Goal: Transaction & Acquisition: Register for event/course

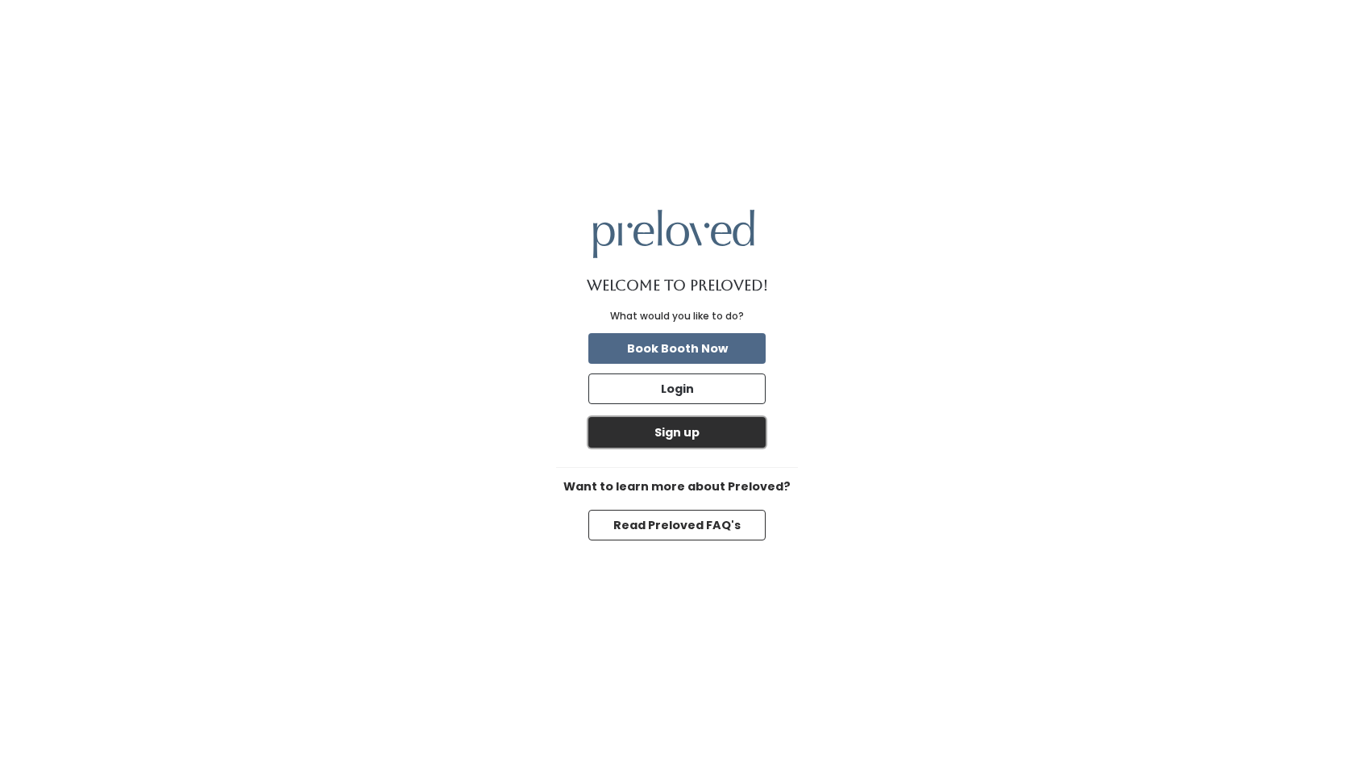
click at [703, 426] on button "Sign up" at bounding box center [676, 432] width 177 height 31
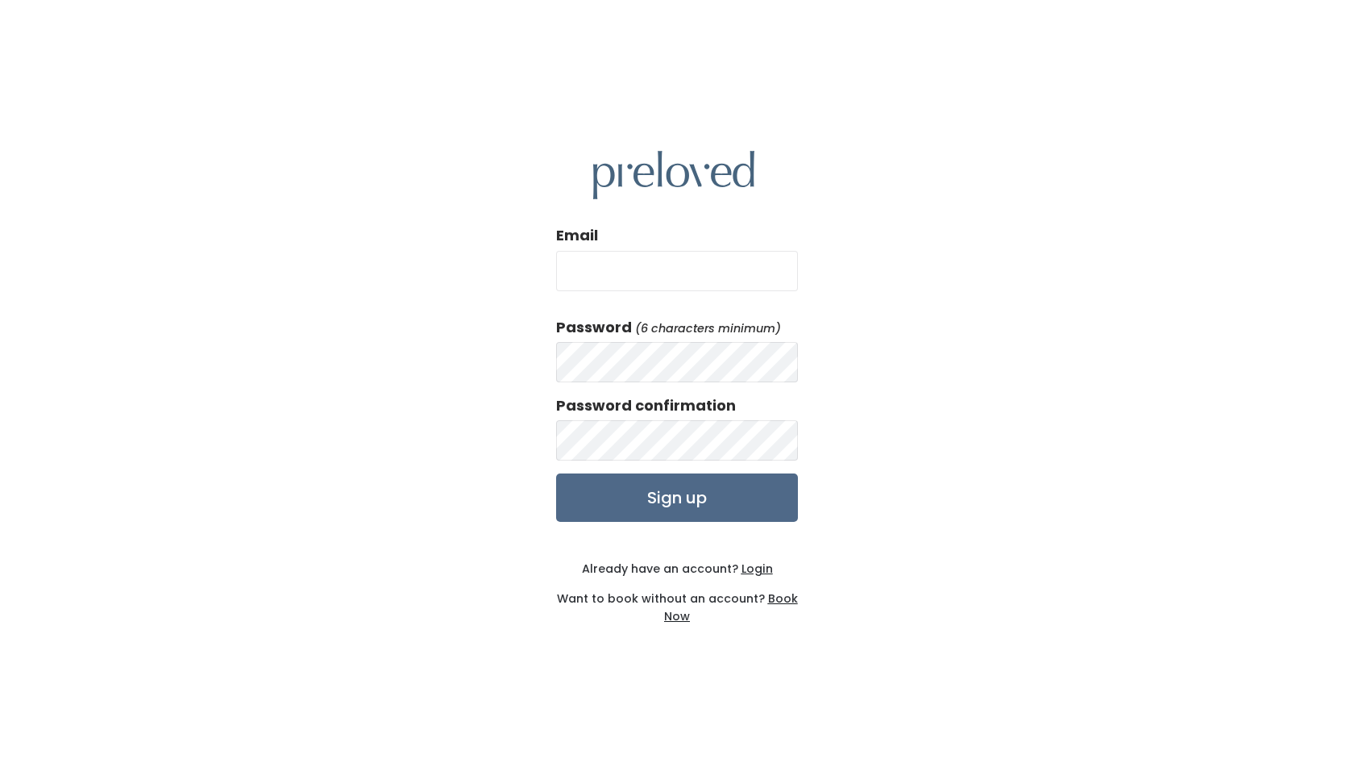
click at [692, 285] on input "Email" at bounding box center [677, 271] width 242 height 40
type input "[EMAIL_ADDRESS][DOMAIN_NAME]"
click at [881, 343] on div "Email [EMAIL_ADDRESS][DOMAIN_NAME] Password (6 characters minimum) Password con…" at bounding box center [677, 388] width 1354 height 776
click at [685, 418] on div "Password confirmation" at bounding box center [677, 427] width 242 height 65
click at [693, 497] on input "Sign up" at bounding box center [677, 497] width 242 height 48
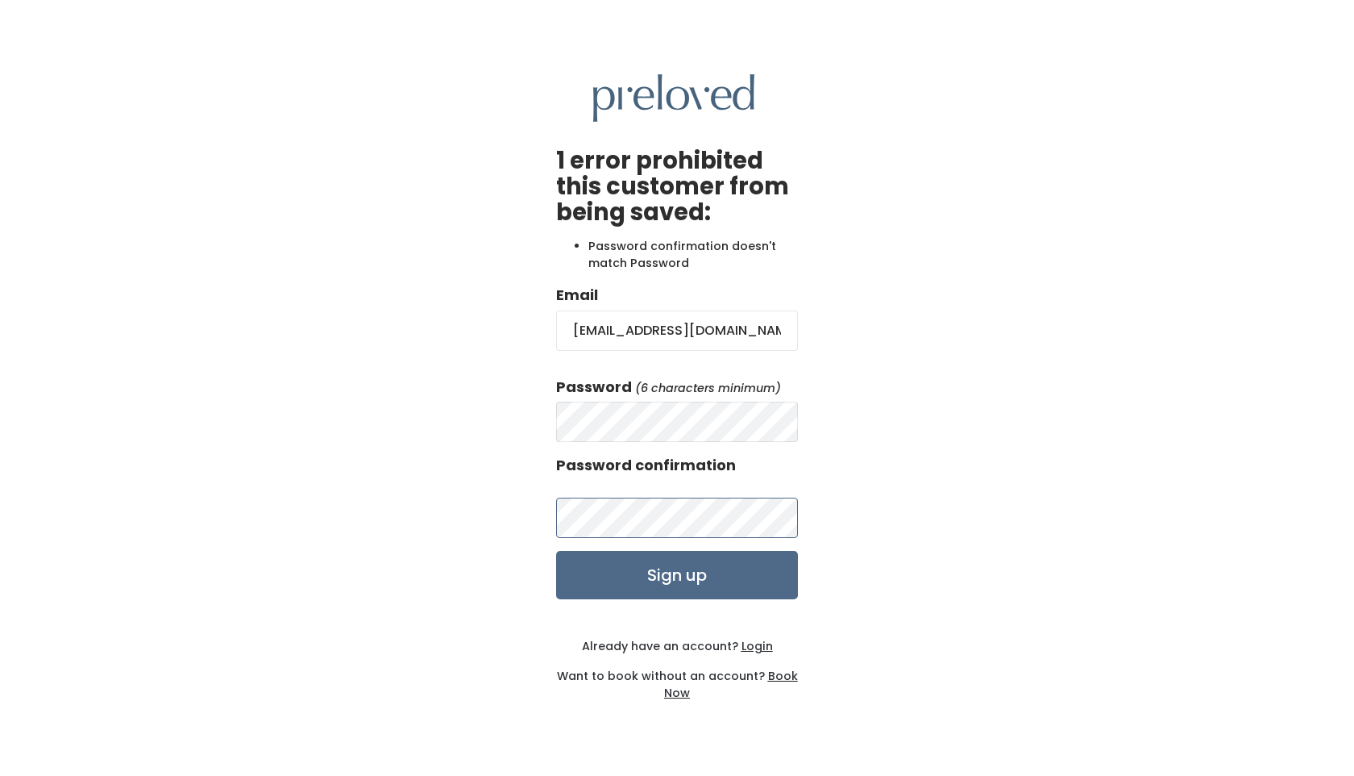
click at [556, 551] on input "Sign up" at bounding box center [677, 575] width 242 height 48
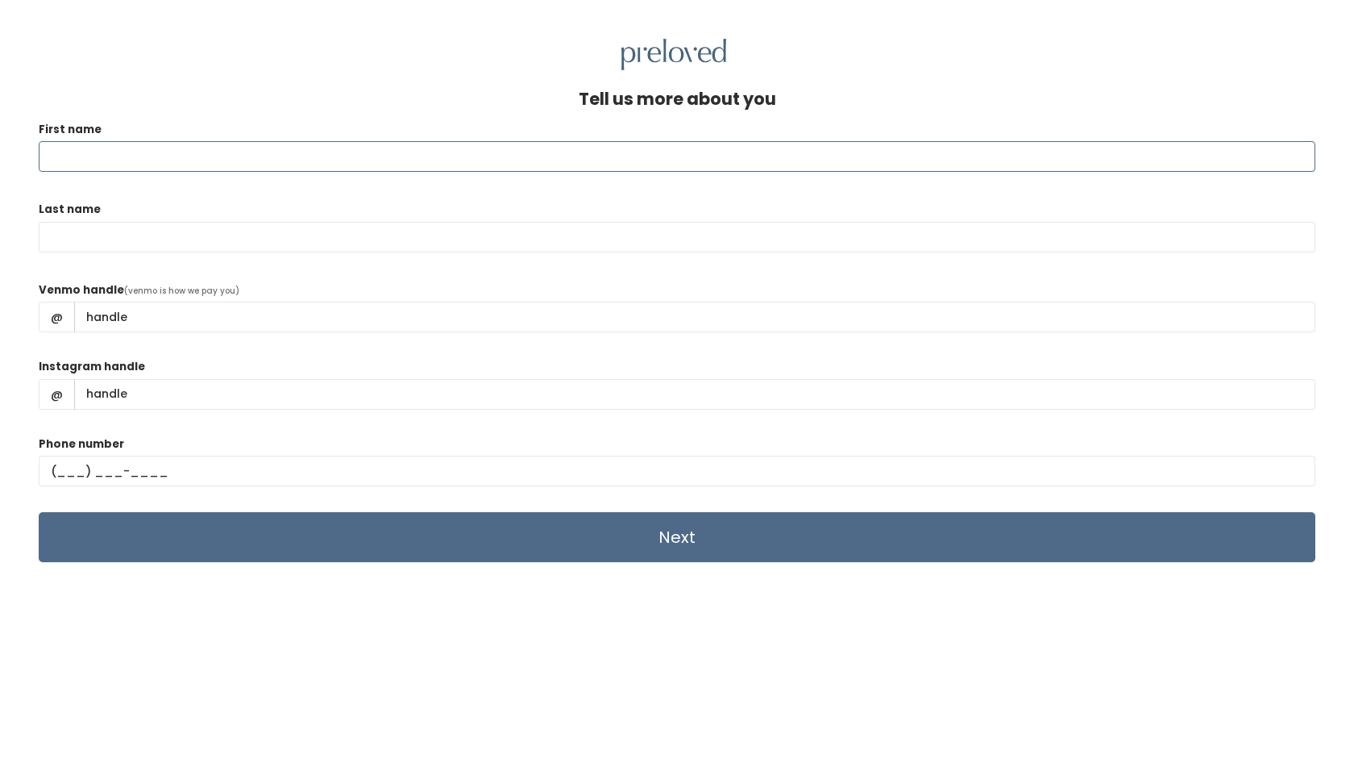
click at [580, 146] on input "First name" at bounding box center [677, 156] width 1277 height 31
type input "Maycee"
click at [373, 249] on input "Last name" at bounding box center [677, 237] width 1277 height 31
type input "Markarian"
click at [649, 286] on div "Venmo handle (venmo is how we pay you) @" at bounding box center [677, 313] width 1277 height 64
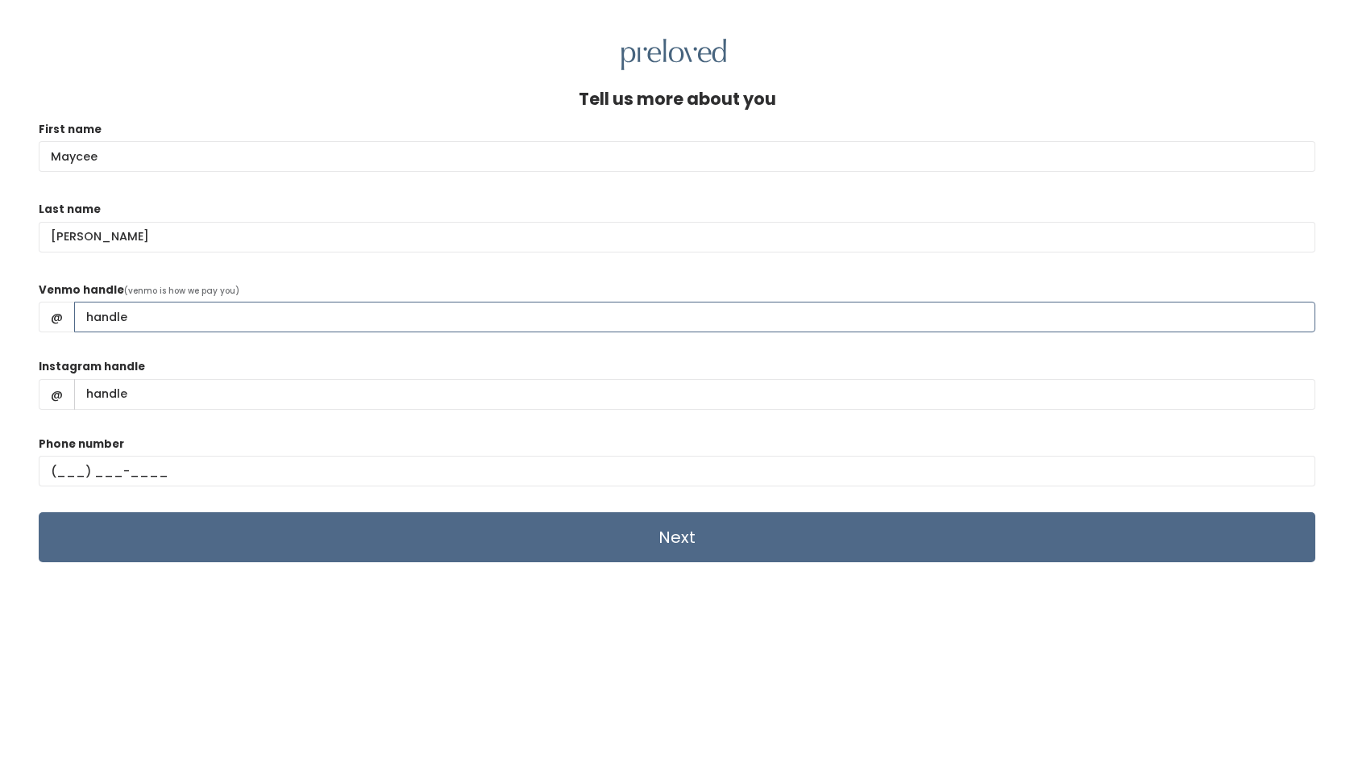
click at [435, 314] on input "Venmo handle" at bounding box center [694, 317] width 1241 height 31
click at [418, 296] on div "Venmo handle (venmo is how we pay you) @" at bounding box center [677, 313] width 1277 height 64
click at [406, 329] on input "Venmo handle" at bounding box center [694, 317] width 1241 height 31
click at [107, 314] on input "@mayceemarkarian" at bounding box center [694, 317] width 1241 height 31
click at [152, 318] on input "@Mayceemarkarian" at bounding box center [694, 317] width 1241 height 31
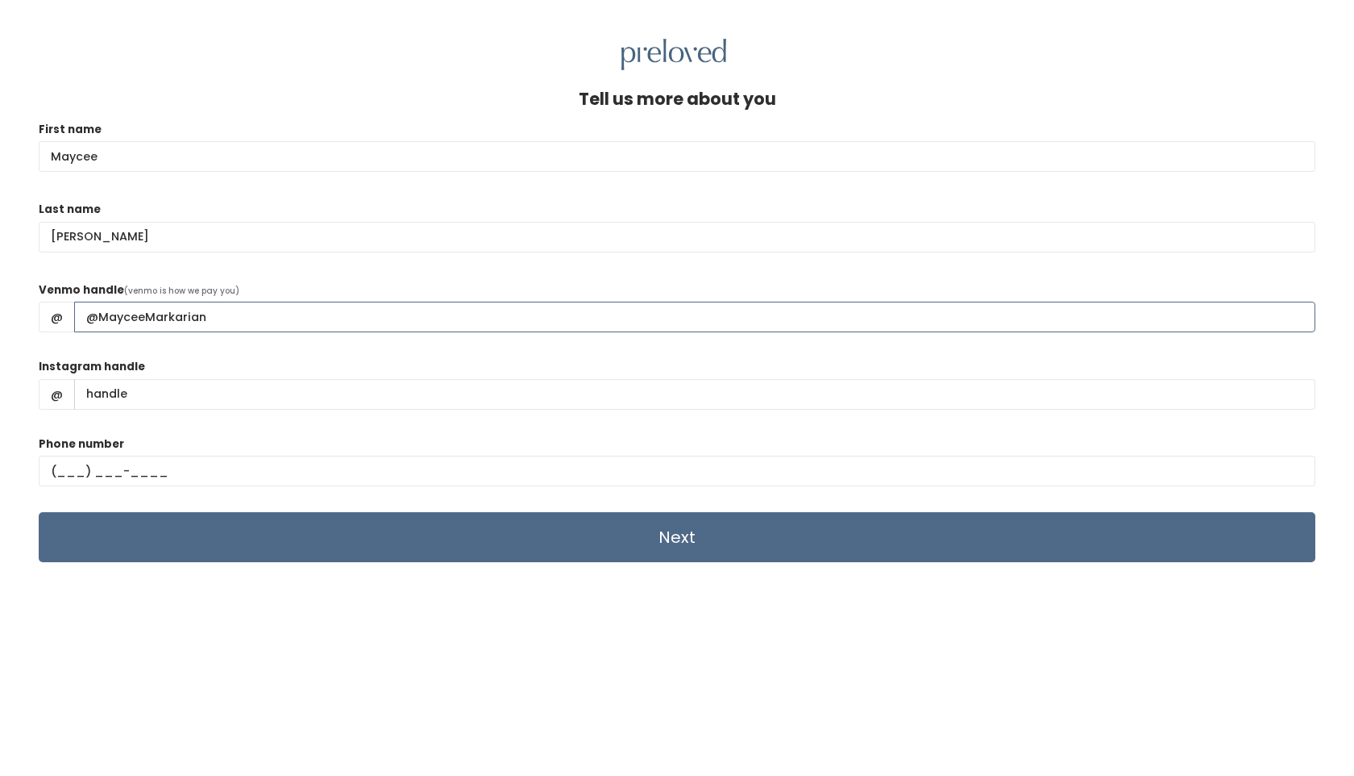
type input "@MayceeMarkarian"
click at [256, 394] on input "Instagram handle" at bounding box center [694, 394] width 1241 height 31
click at [226, 359] on div "Instagram handle @" at bounding box center [677, 390] width 1277 height 64
click at [206, 389] on input "Instagram handle" at bounding box center [694, 394] width 1241 height 31
click at [188, 437] on div "Phone number" at bounding box center [677, 467] width 1277 height 64
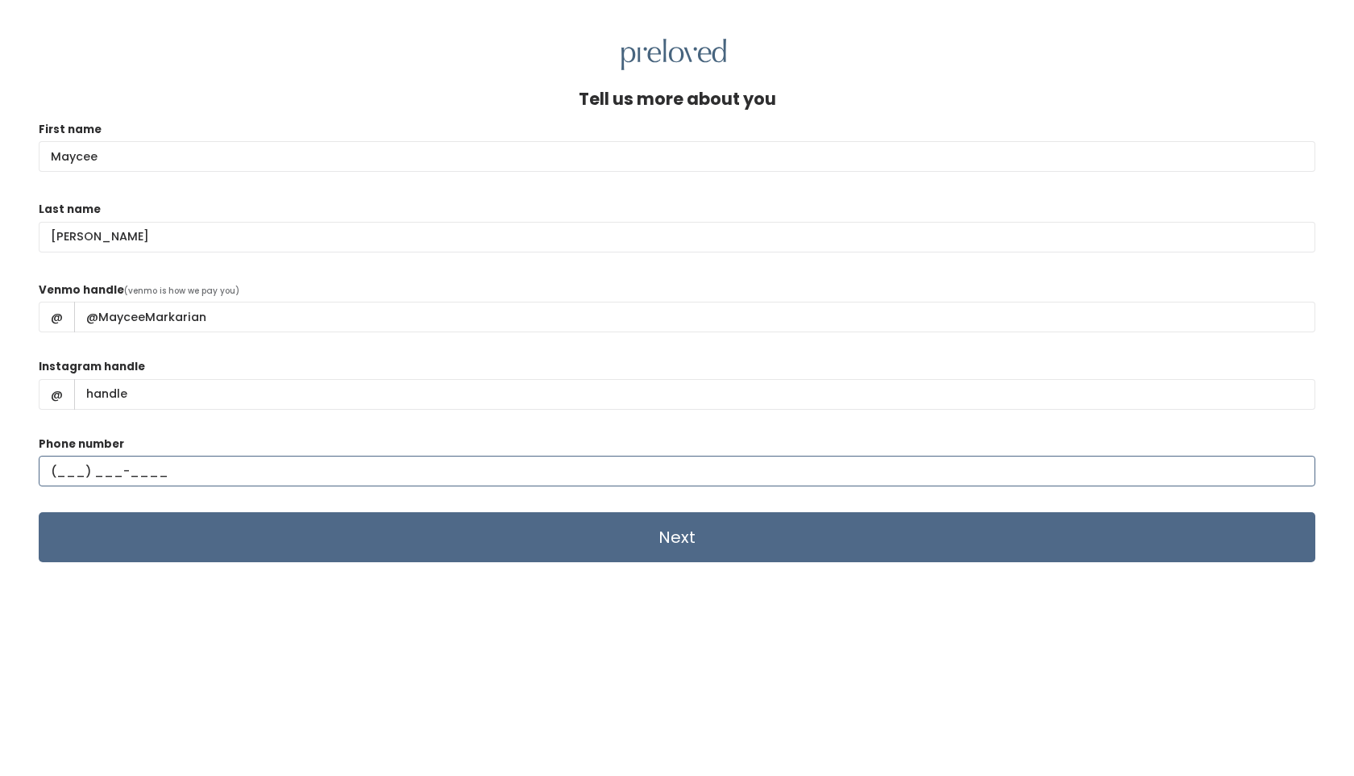
click at [79, 465] on input "text" at bounding box center [677, 470] width 1277 height 31
type input "(702) 334-9690"
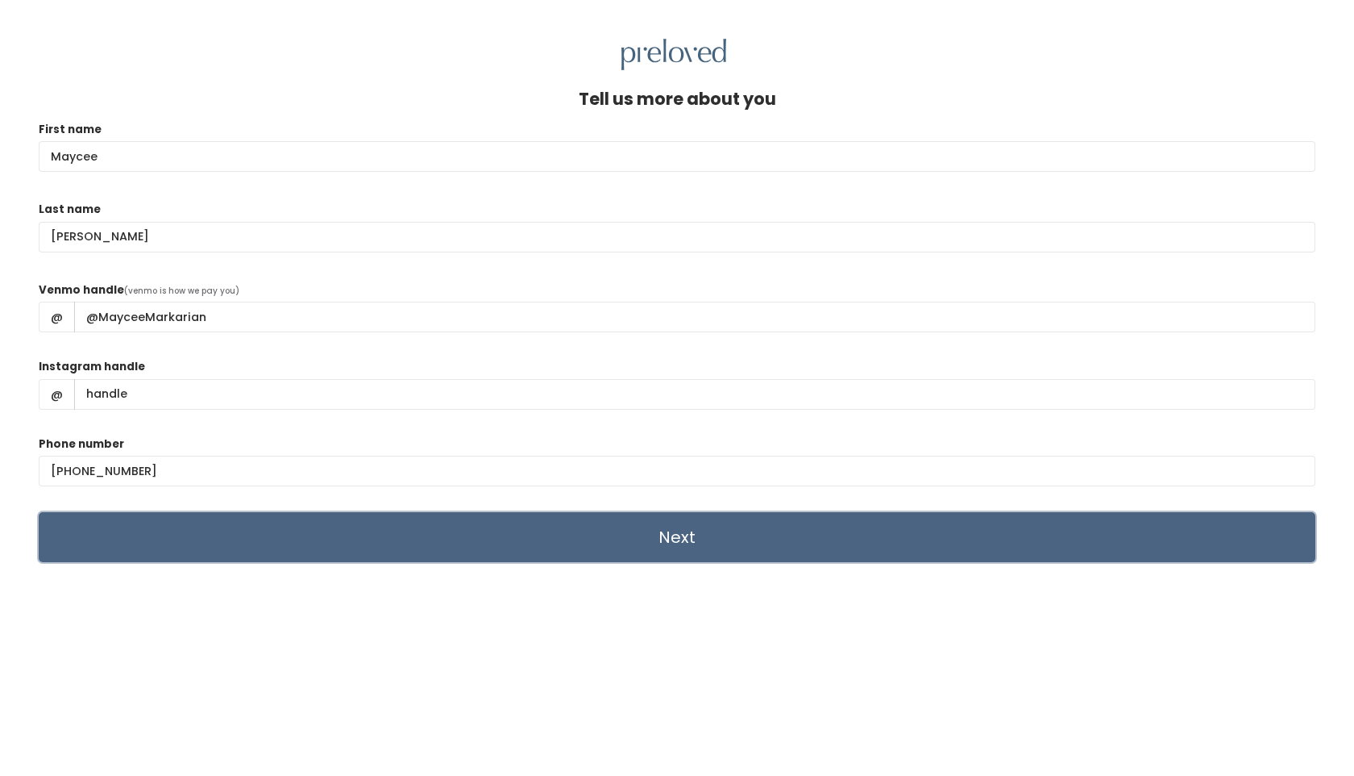
click at [483, 533] on input "Next" at bounding box center [677, 537] width 1277 height 50
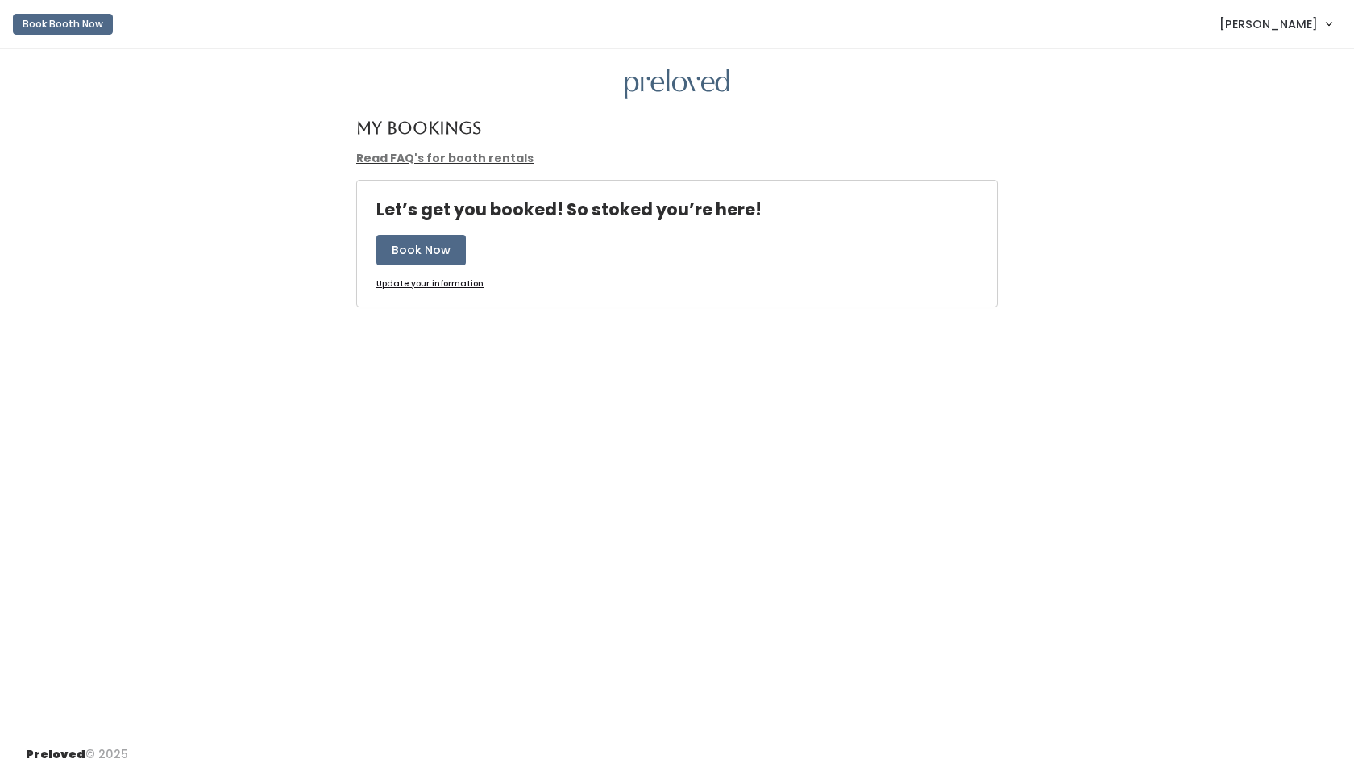
click at [497, 152] on link "Read FAQ's for booth rentals" at bounding box center [444, 158] width 177 height 16
click at [663, 91] on img at bounding box center [677, 84] width 105 height 31
click at [668, 91] on img at bounding box center [677, 84] width 105 height 31
click at [1295, 27] on span "Maycee Markarian" at bounding box center [1269, 24] width 98 height 18
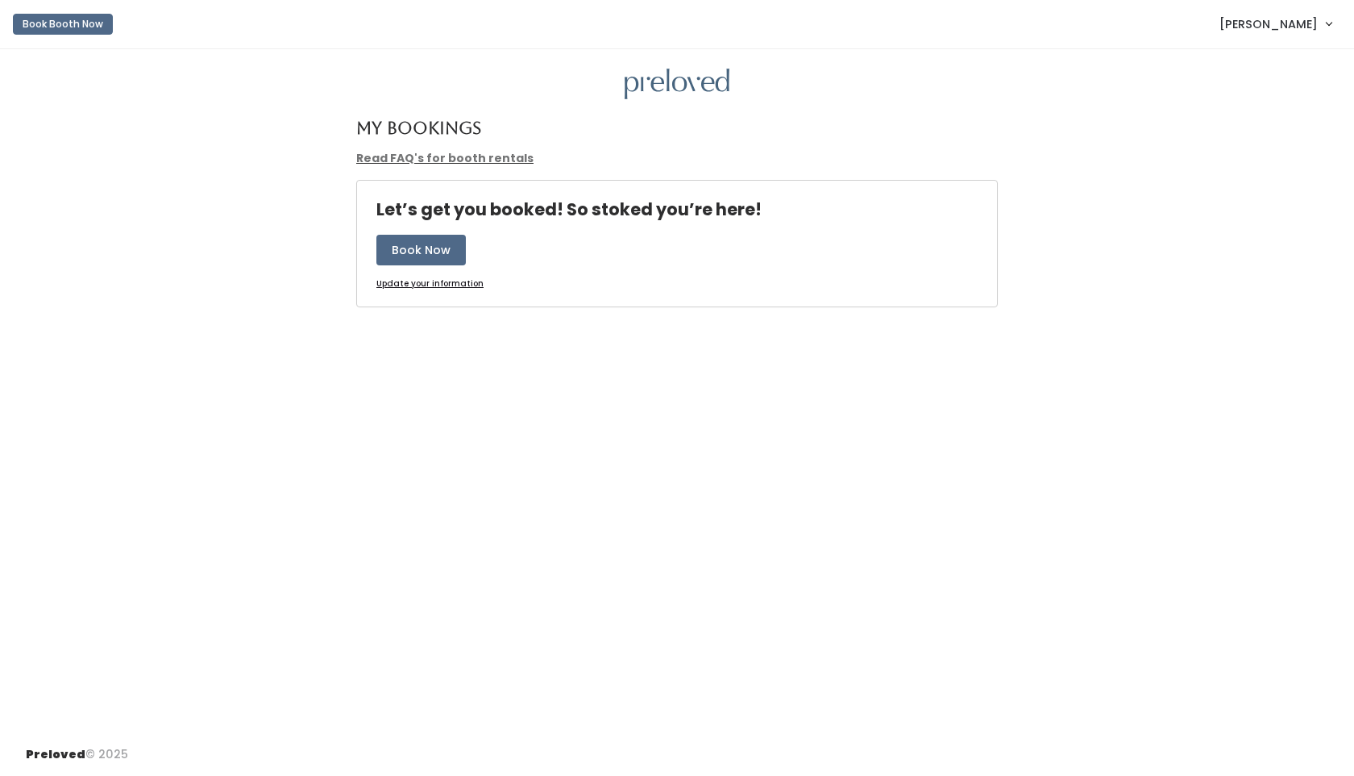
click at [1295, 27] on span "Maycee Markarian" at bounding box center [1269, 24] width 98 height 18
click at [791, 35] on div "Book Booth Now Maycee Markarian My bookings Account settings Logout" at bounding box center [680, 23] width 1335 height 35
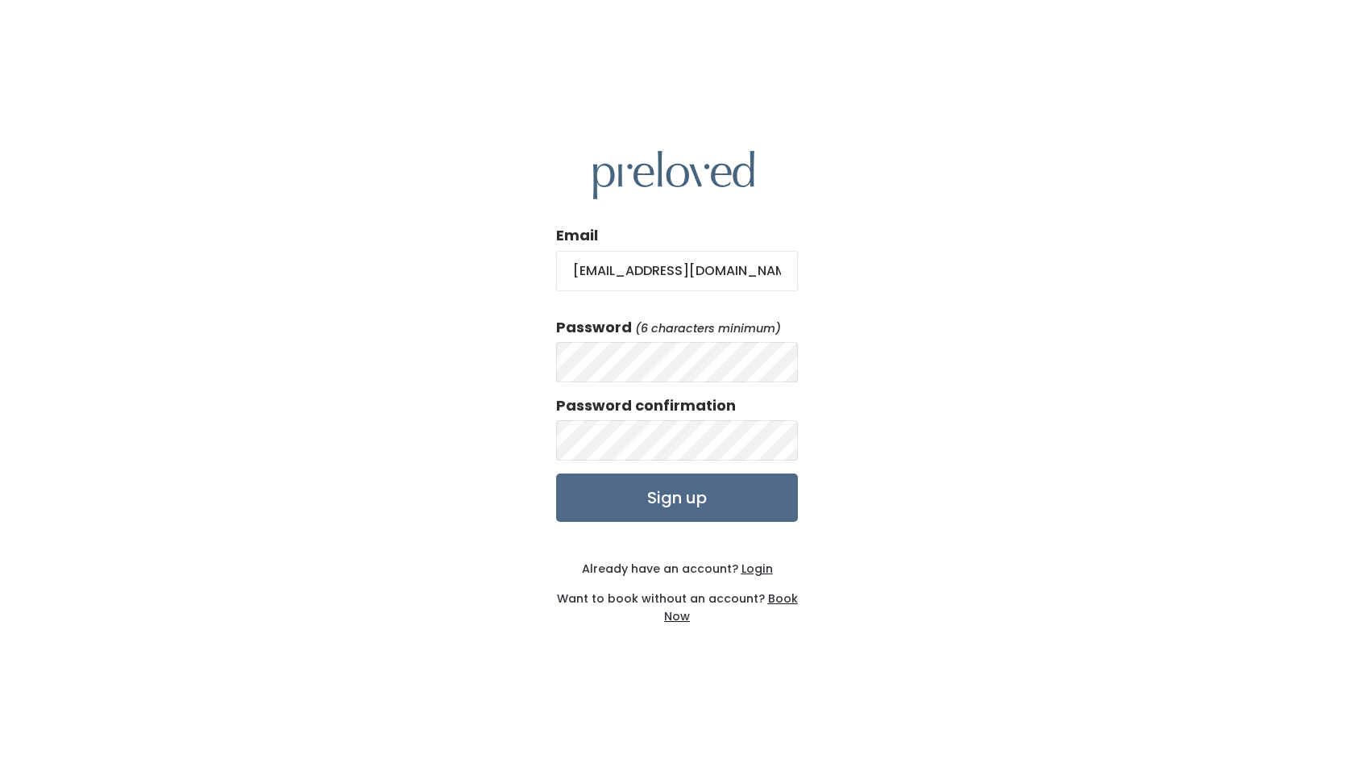
scroll to position [0, 2]
